Goal: Task Accomplishment & Management: Complete application form

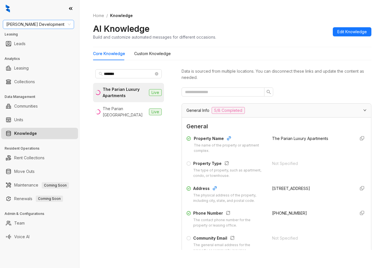
scroll to position [1134, 0]
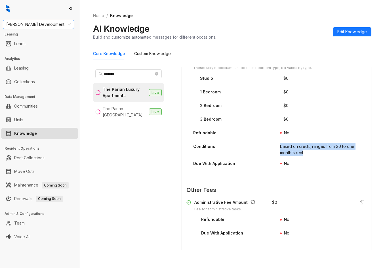
click at [59, 23] on span "[PERSON_NAME] Development" at bounding box center [38, 24] width 64 height 9
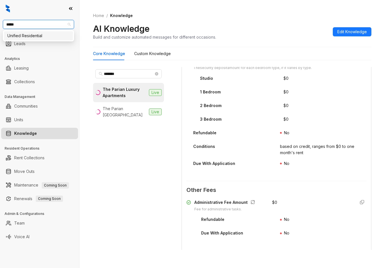
type input "******"
click at [22, 35] on div "Unified Residential" at bounding box center [38, 36] width 62 height 6
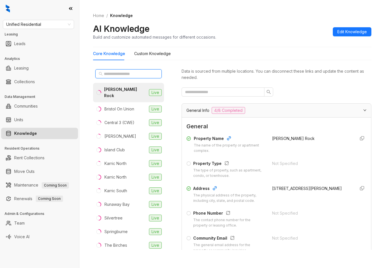
click at [125, 76] on input "text" at bounding box center [129, 74] width 50 height 6
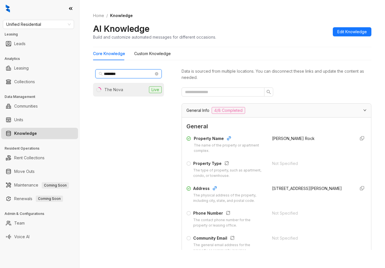
type input "********"
click at [121, 87] on div "The Nova" at bounding box center [113, 89] width 19 height 6
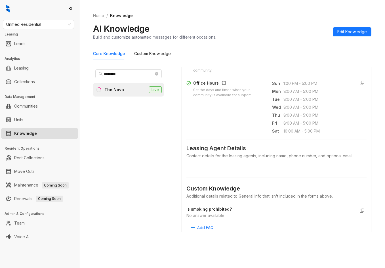
scroll to position [283, 0]
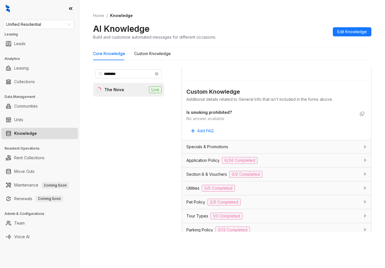
click at [290, 174] on div "Section 8 & Vouchers 0/2 Completed" at bounding box center [276, 174] width 189 height 14
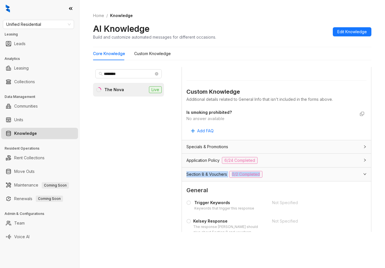
click at [288, 174] on div "General Info 4/8 Completed General Property Name The name of the property or ap…" at bounding box center [276, 83] width 190 height 562
click at [281, 164] on div "Application Policy 6/24 Completed" at bounding box center [272, 160] width 173 height 7
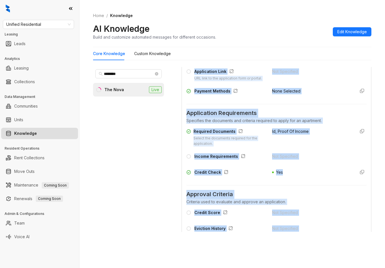
scroll to position [453, 0]
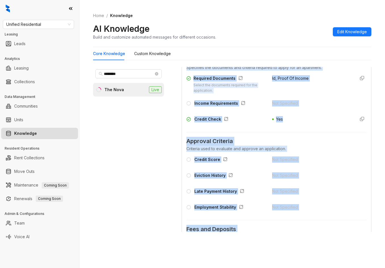
click at [276, 121] on span "Yes" at bounding box center [279, 118] width 7 height 5
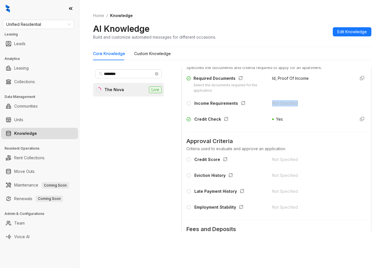
drag, startPoint x: 268, startPoint y: 114, endPoint x: 305, endPoint y: 107, distance: 37.8
click at [305, 107] on div "Required Documents Select the documents required for the application. Id, Proof…" at bounding box center [276, 100] width 180 height 54
click at [307, 109] on div "Not Specified" at bounding box center [311, 104] width 79 height 9
